Goal: Navigation & Orientation: Find specific page/section

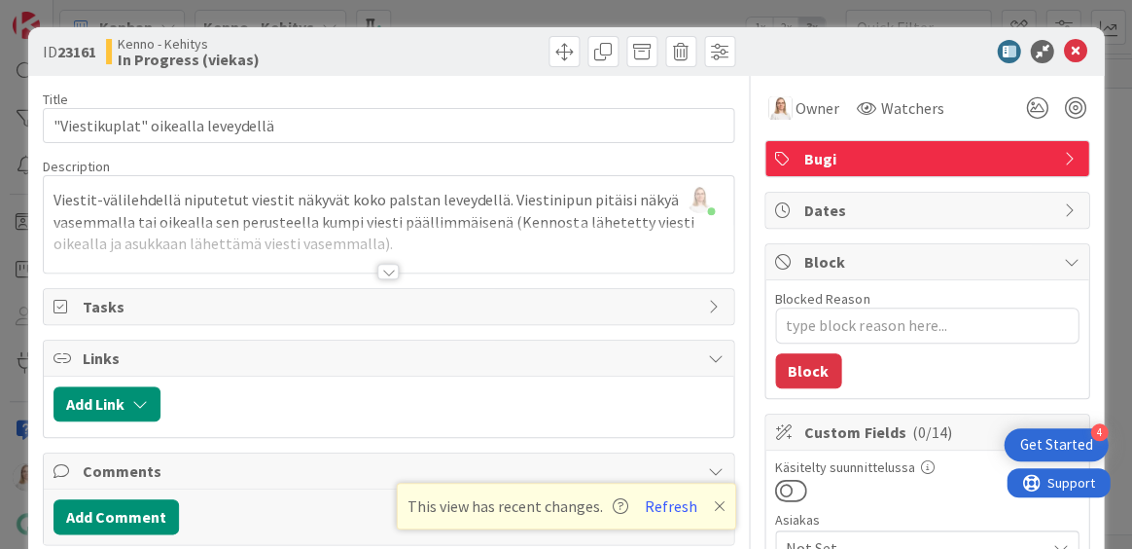
scroll to position [2069, 432]
type textarea "x"
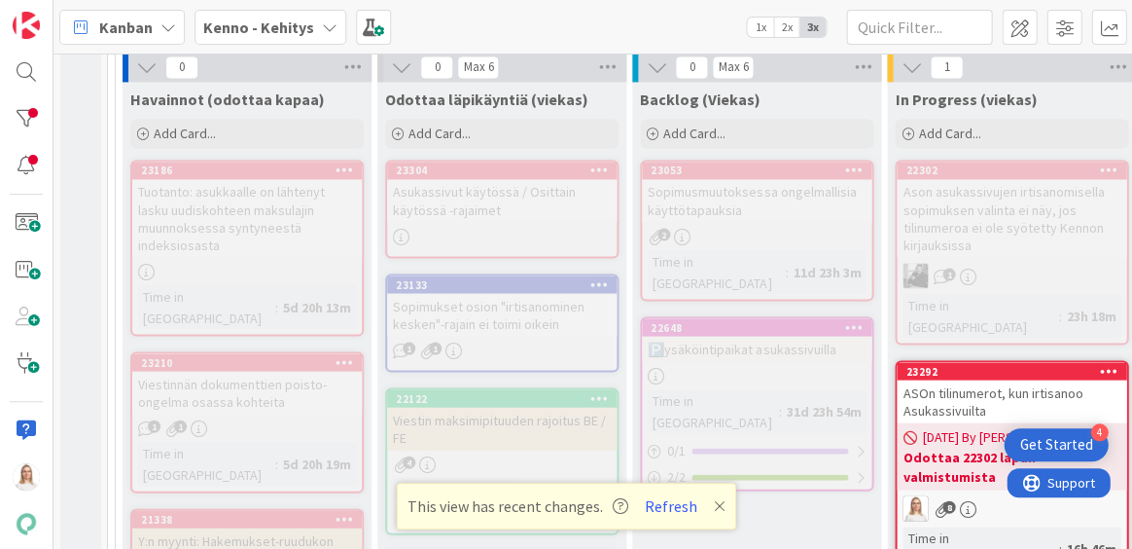
scroll to position [550, 0]
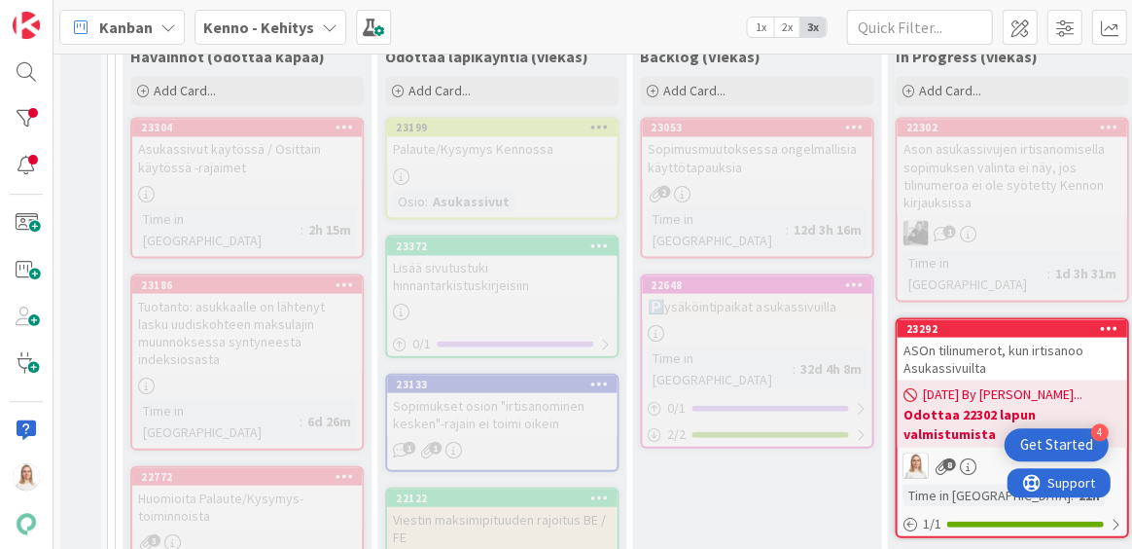
scroll to position [555, 0]
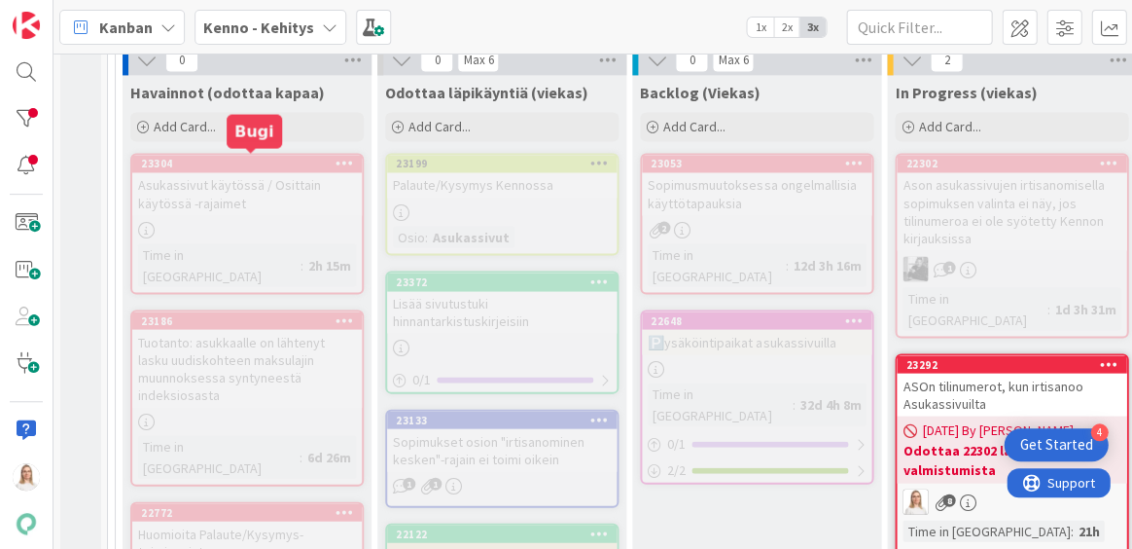
click at [245, 157] on div "23304" at bounding box center [251, 164] width 221 height 14
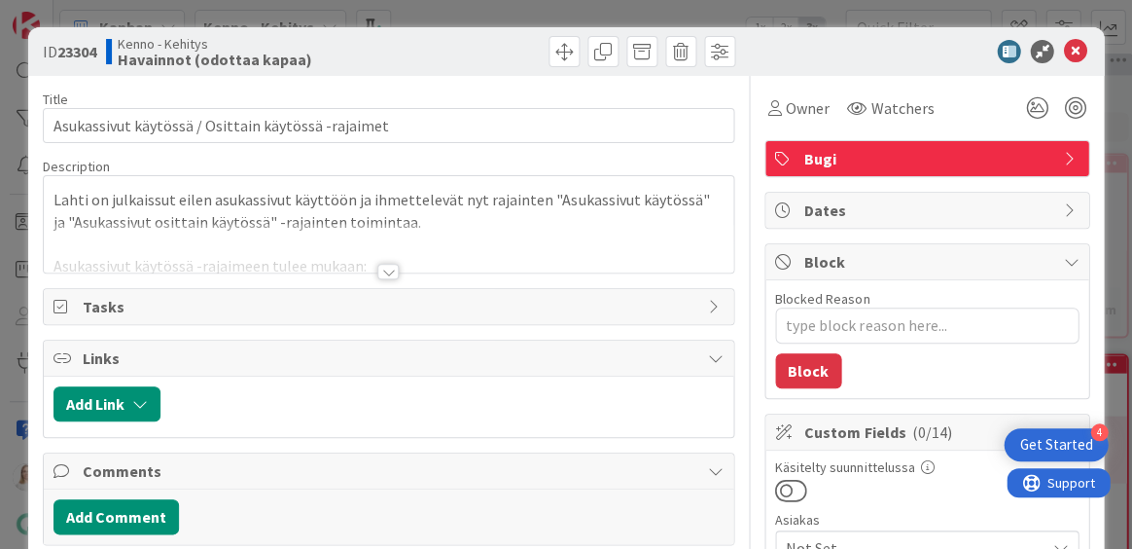
click at [391, 274] on div at bounding box center [387, 272] width 21 height 16
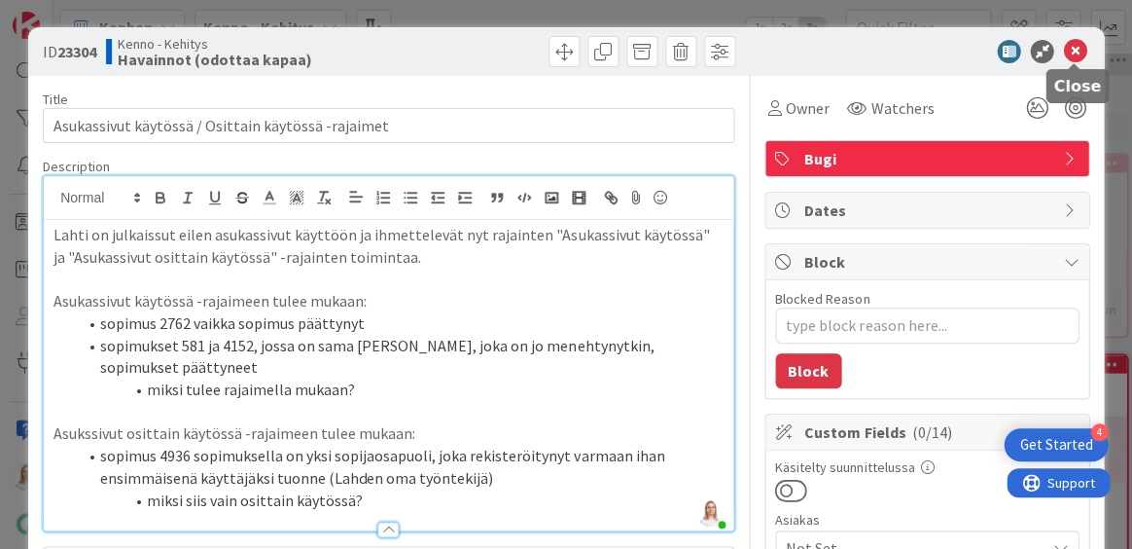
click at [1072, 47] on icon at bounding box center [1074, 51] width 23 height 23
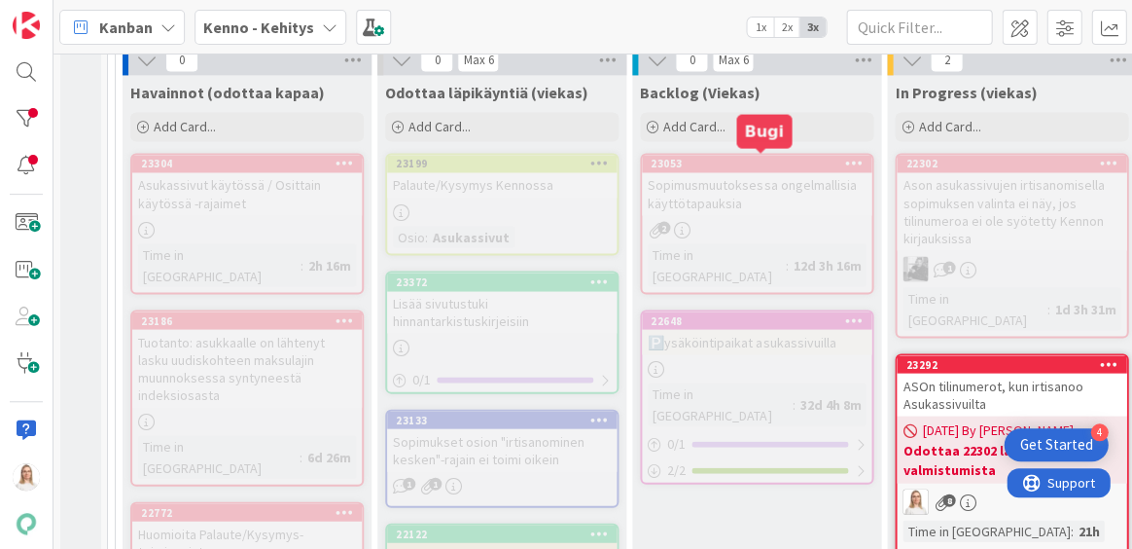
click at [751, 157] on div "23053" at bounding box center [761, 164] width 221 height 14
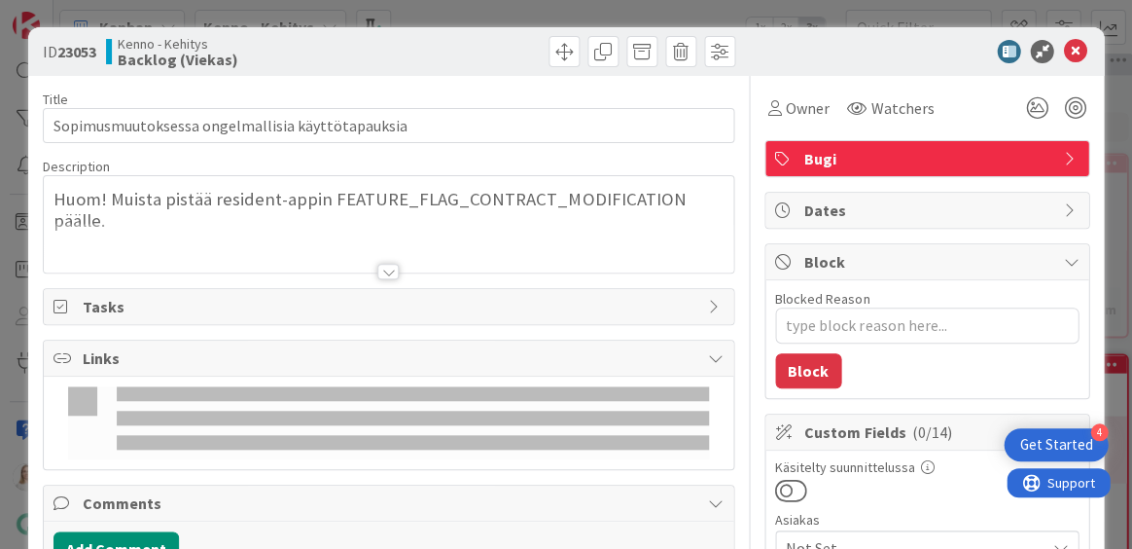
type textarea "x"
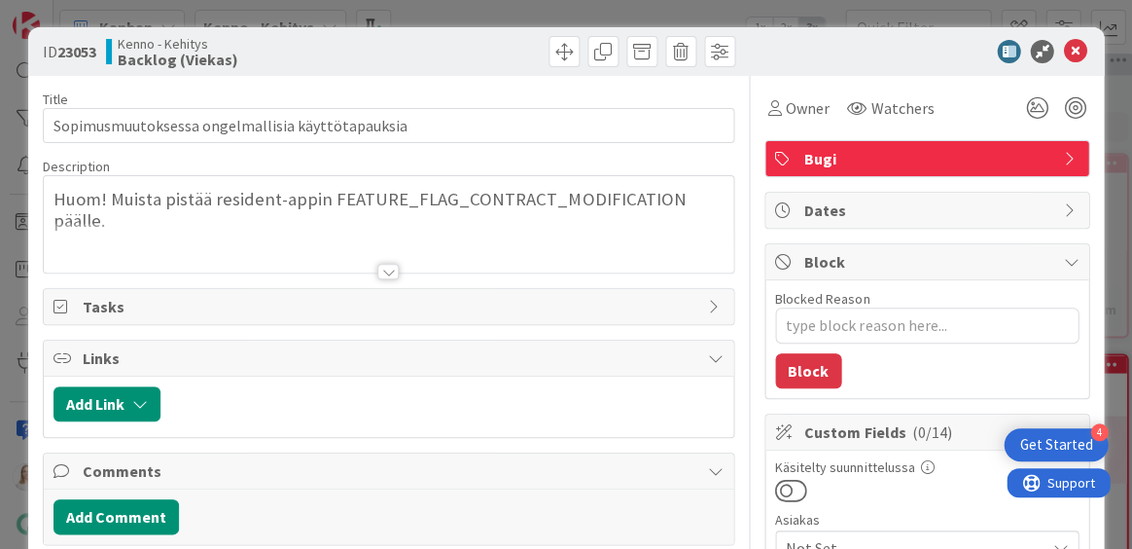
click at [384, 267] on div at bounding box center [387, 272] width 21 height 16
